Goal: Transaction & Acquisition: Register for event/course

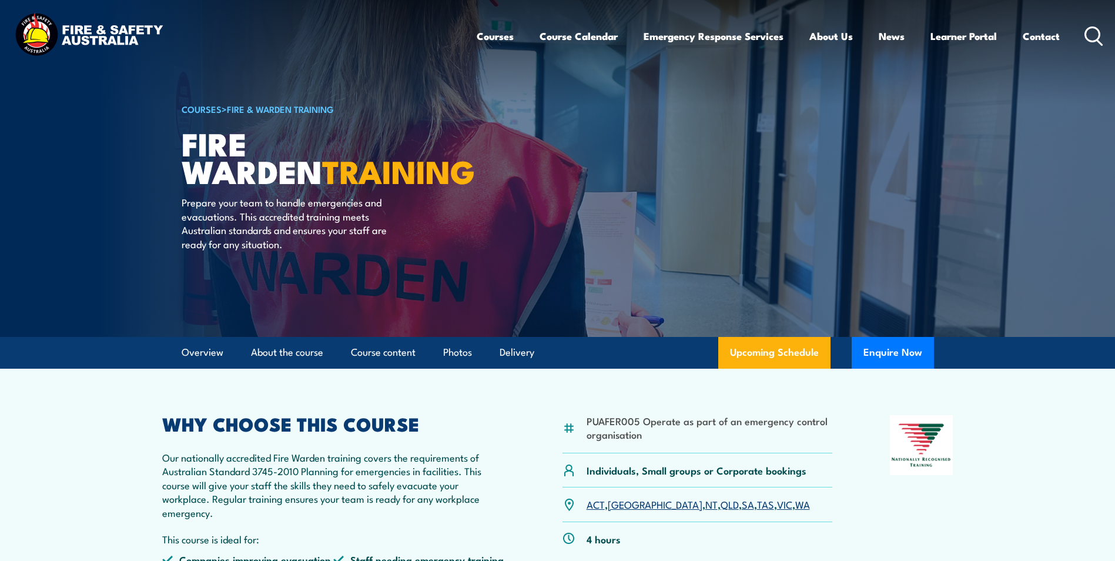
scroll to position [59, 0]
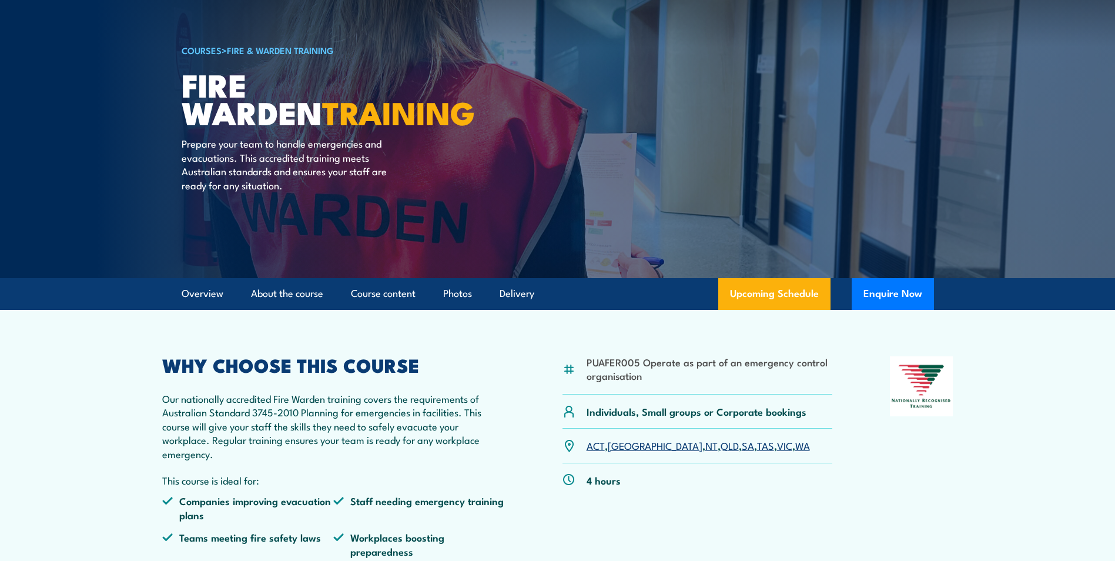
click at [777, 445] on link "VIC" at bounding box center [784, 445] width 15 height 14
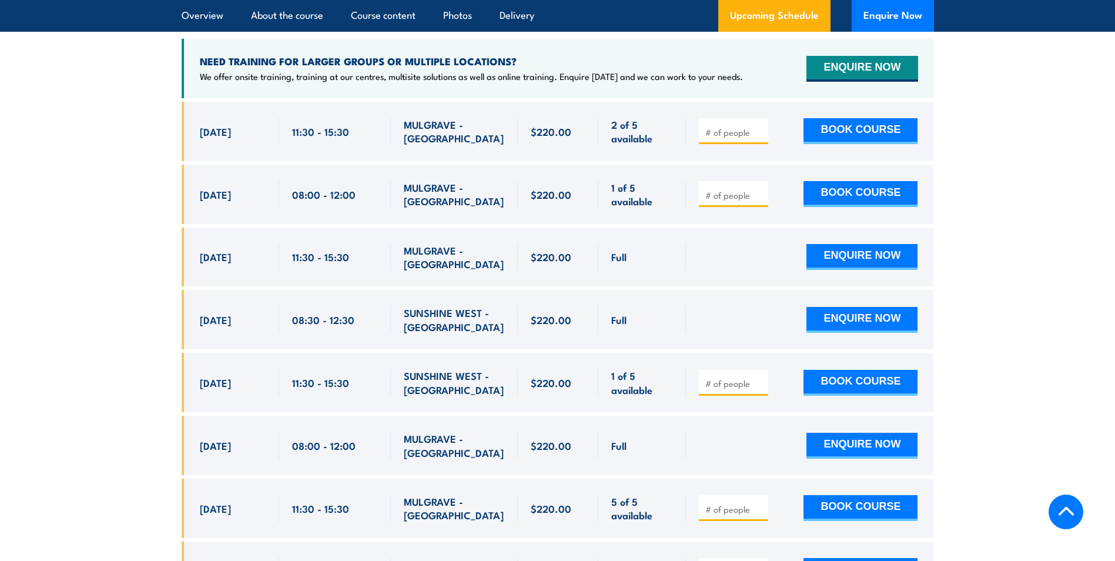
scroll to position [2303, 0]
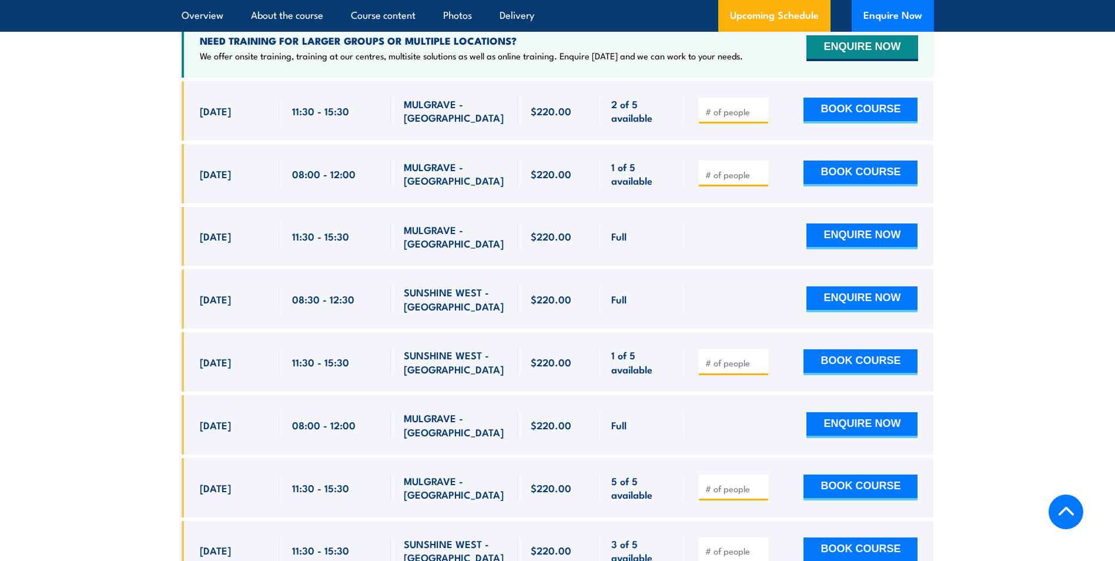
click at [231, 355] on span "[DATE]" at bounding box center [215, 362] width 31 height 14
click at [858, 349] on button "BOOK COURSE" at bounding box center [860, 362] width 114 height 26
